Goal: Transaction & Acquisition: Purchase product/service

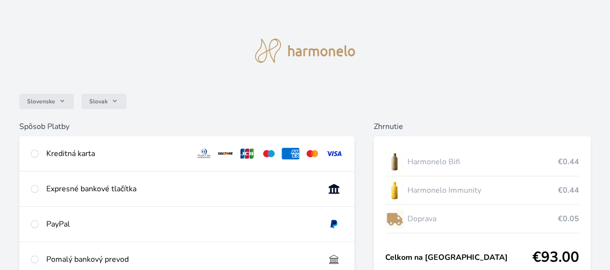
click at [138, 156] on div "Kreditná karta" at bounding box center [186, 153] width 335 height 35
radio input "true"
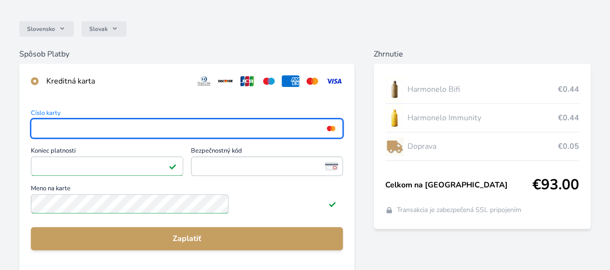
scroll to position [90, 0]
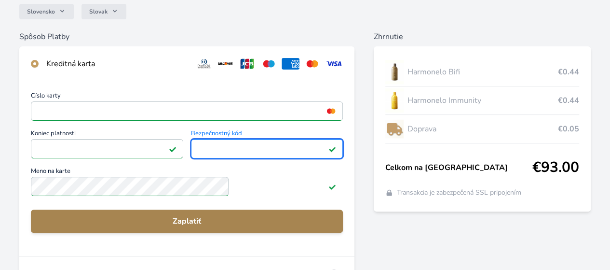
click at [270, 227] on span "Zaplatiť" at bounding box center [187, 221] width 297 height 12
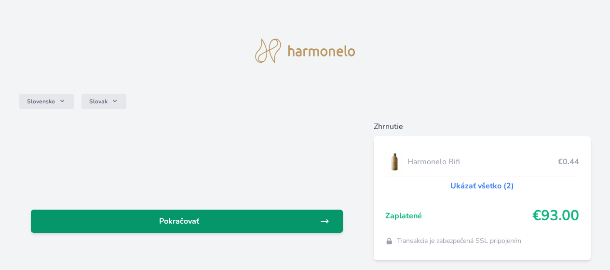
click at [278, 214] on link "Pokračovať" at bounding box center [187, 220] width 312 height 23
